Goal: Find specific page/section: Find specific page/section

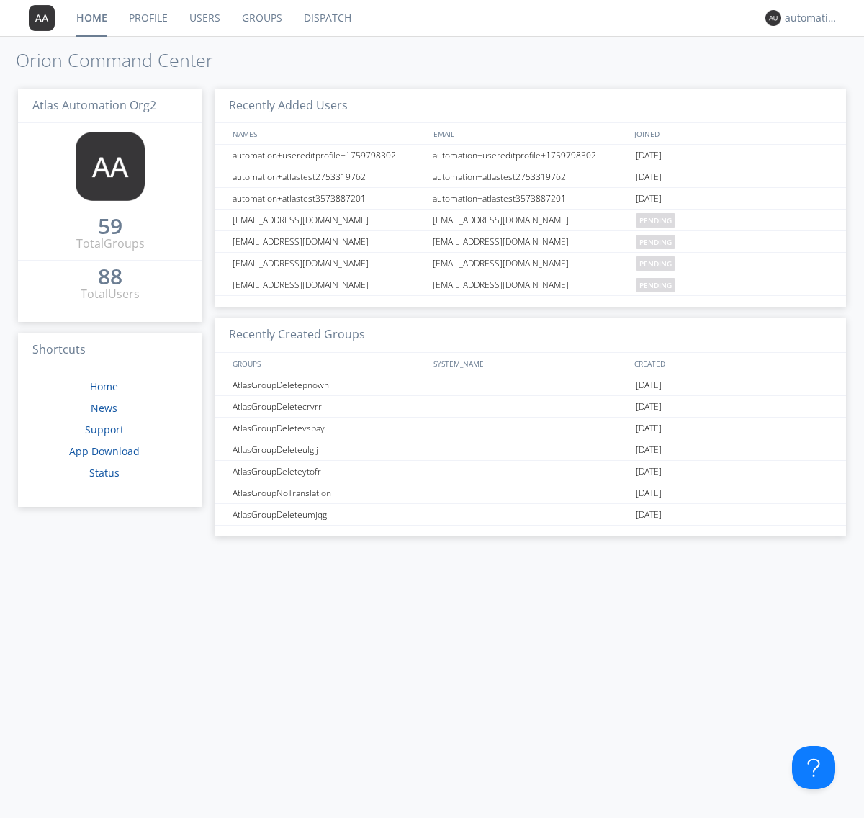
click at [326, 18] on link "Dispatch" at bounding box center [327, 18] width 69 height 36
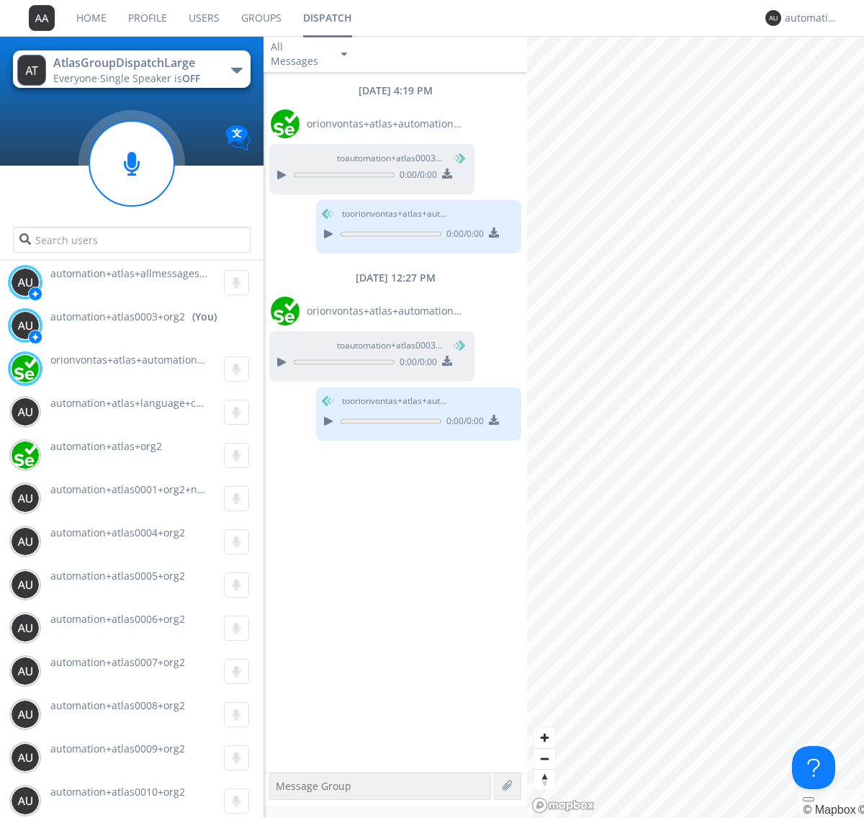
click at [236, 70] on div "button" at bounding box center [237, 71] width 12 height 6
click at [0, 0] on span "AtlasGroupDispatch" at bounding box center [0, 0] width 0 height 0
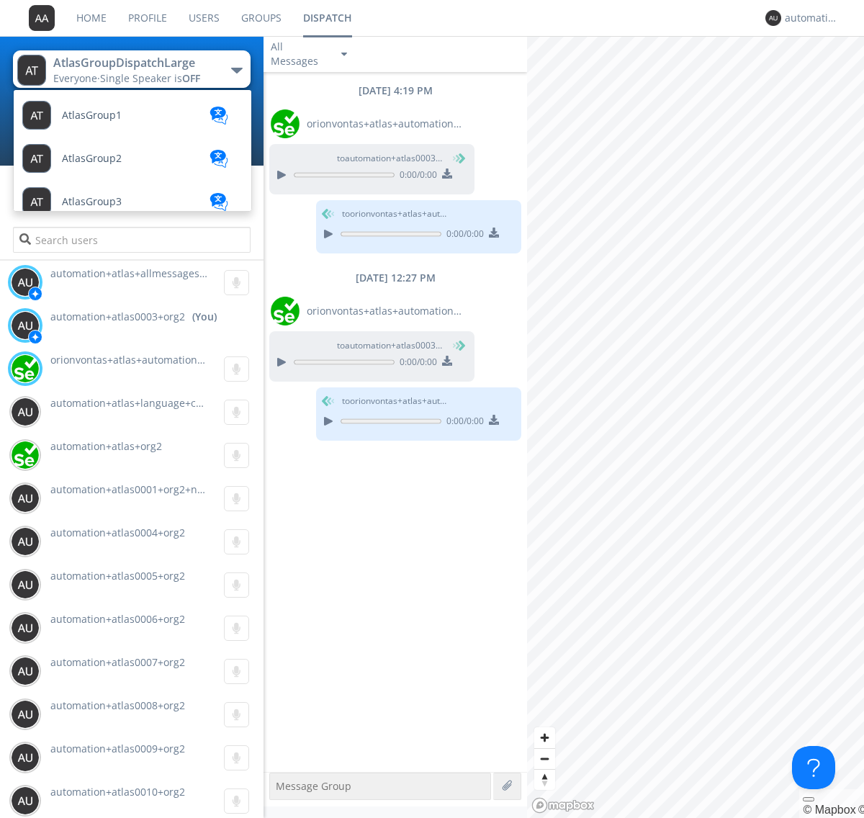
scroll to position [83, 0]
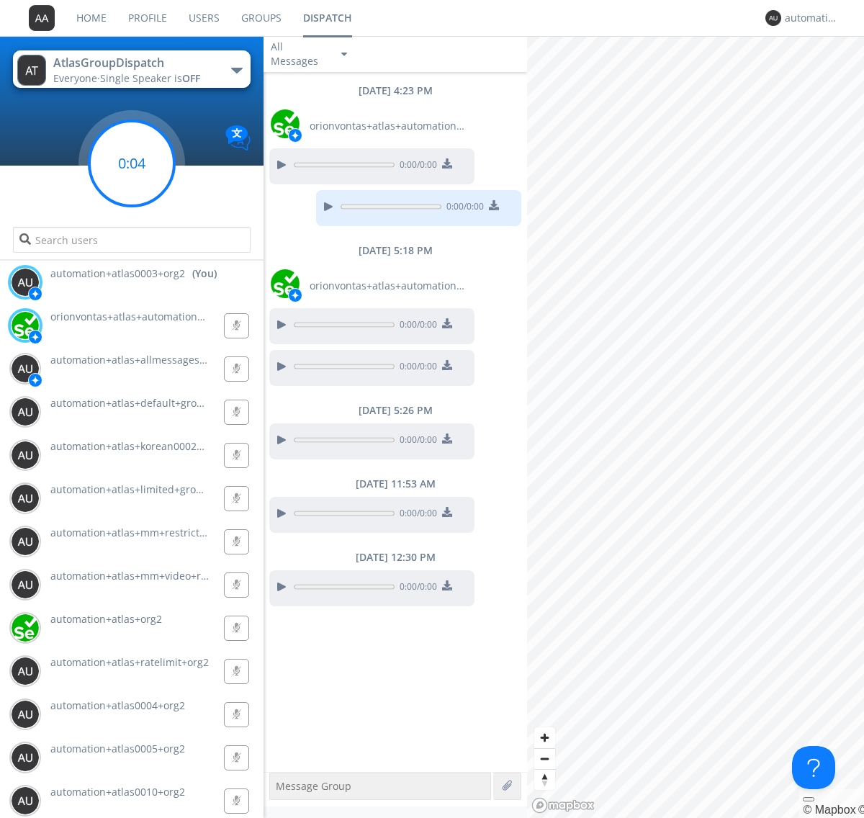
click at [132, 163] on g at bounding box center [131, 163] width 85 height 85
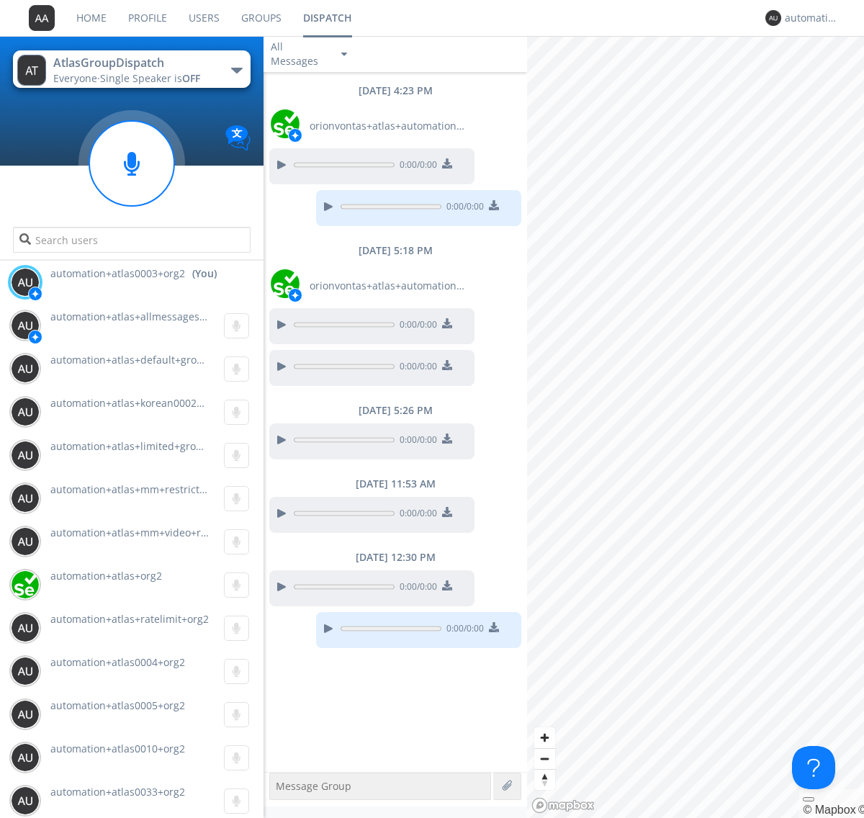
click at [236, 70] on div "button" at bounding box center [237, 71] width 12 height 6
click at [0, 0] on span "AtlasGroupDispatch2" at bounding box center [0, 0] width 0 height 0
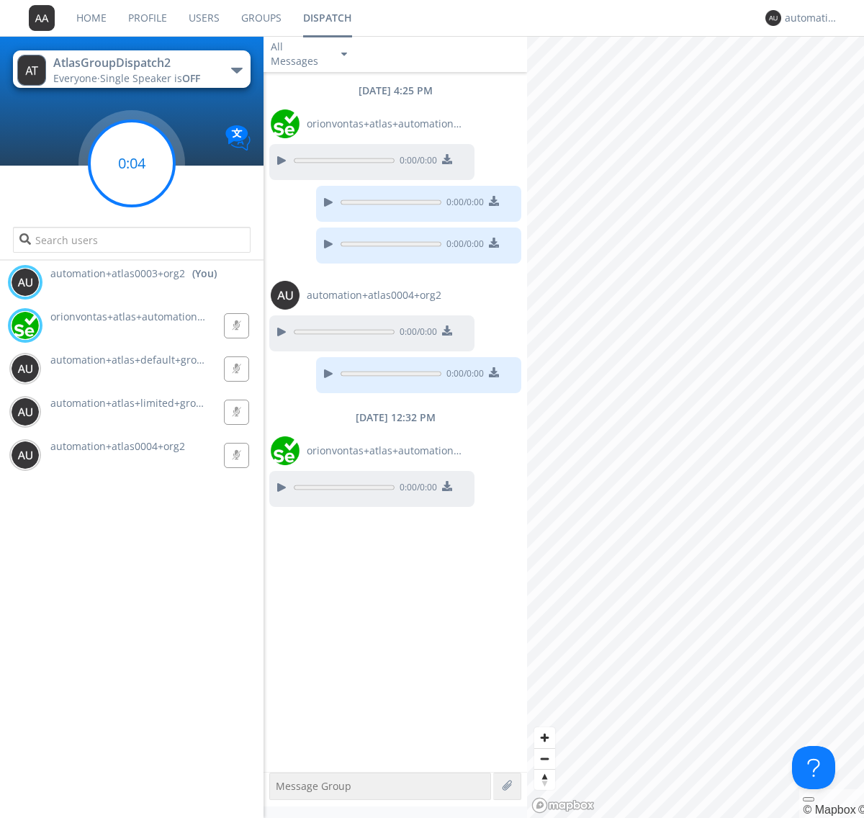
click at [132, 163] on g at bounding box center [131, 163] width 85 height 85
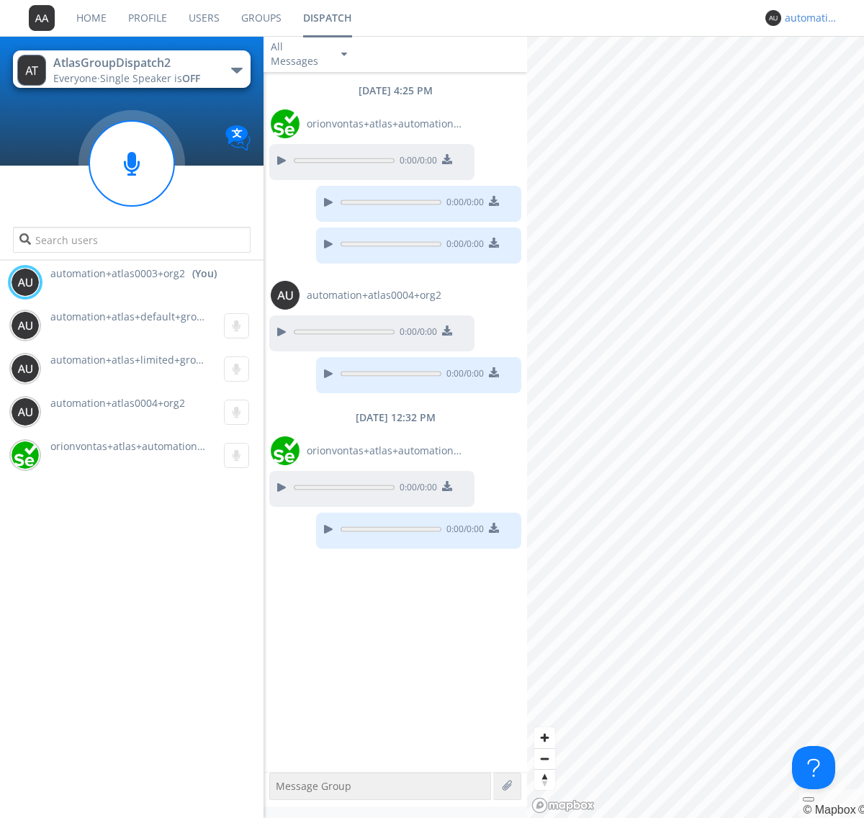
click at [808, 18] on div "automation+atlas0003+org2" at bounding box center [812, 18] width 54 height 14
